Goal: Navigation & Orientation: Find specific page/section

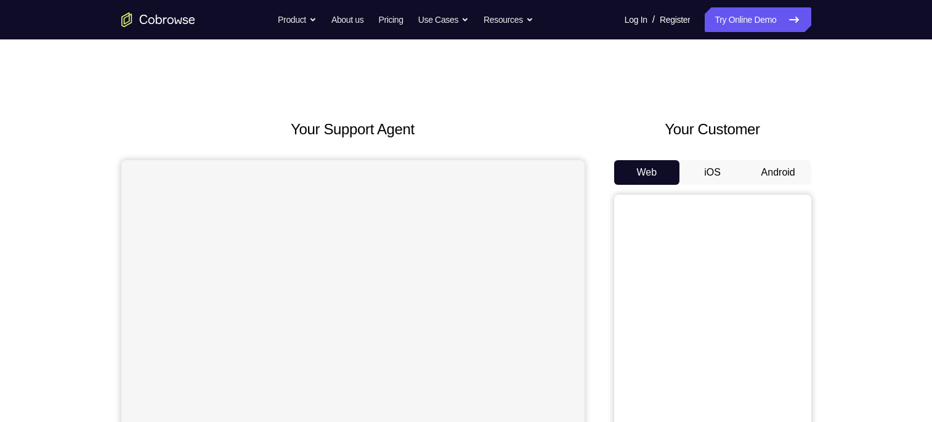
click at [772, 166] on button "Android" at bounding box center [778, 172] width 66 height 25
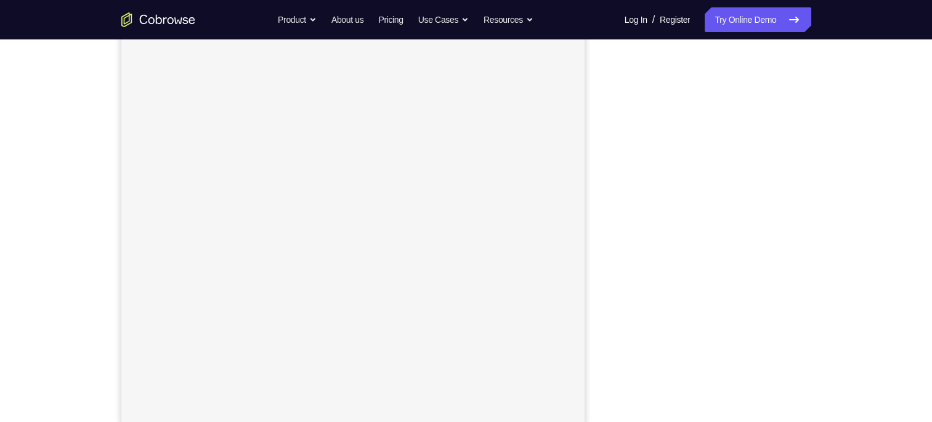
scroll to position [151, 0]
